Goal: Task Accomplishment & Management: Use online tool/utility

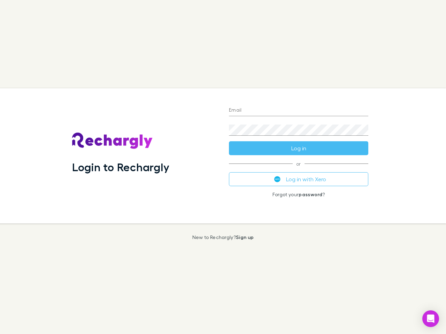
click at [223, 167] on div "Login to Rechargly" at bounding box center [145, 155] width 157 height 135
click at [298, 111] on input "Email" at bounding box center [298, 110] width 139 height 11
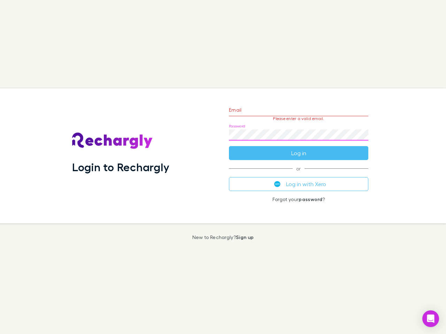
click at [298, 148] on form "Email Please enter a valid email. Password Log in" at bounding box center [298, 130] width 139 height 61
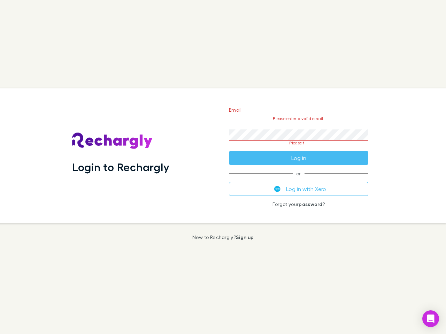
click at [298, 179] on div "Email Please enter a valid email. Password Please fill Log in or Log in with Xe…" at bounding box center [298, 155] width 150 height 135
click at [431, 319] on icon "Open Intercom Messenger" at bounding box center [430, 319] width 7 height 8
